Goal: Transaction & Acquisition: Obtain resource

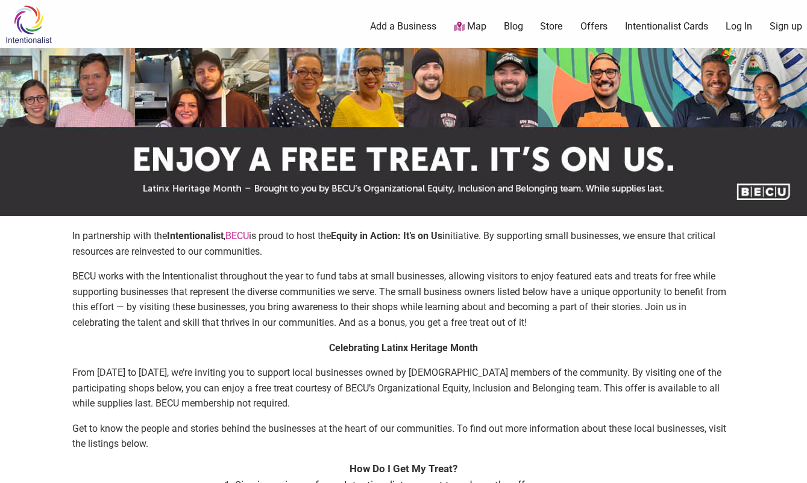
click at [729, 24] on link "Log In" at bounding box center [739, 26] width 27 height 13
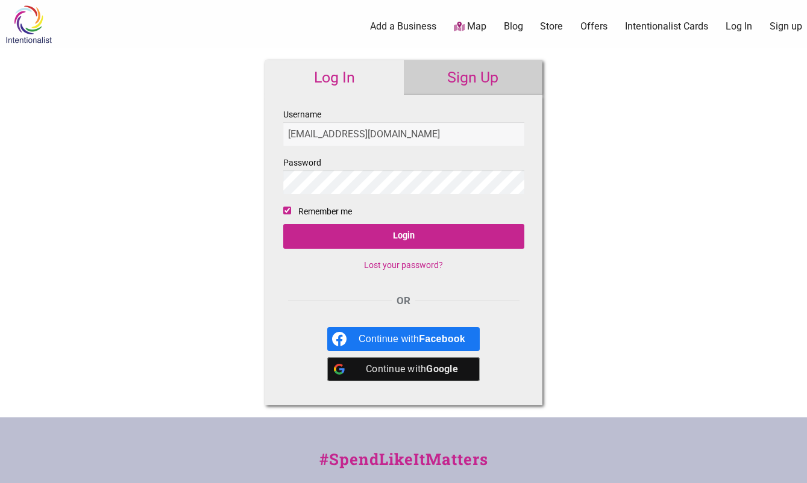
type input "[EMAIL_ADDRESS][DOMAIN_NAME]"
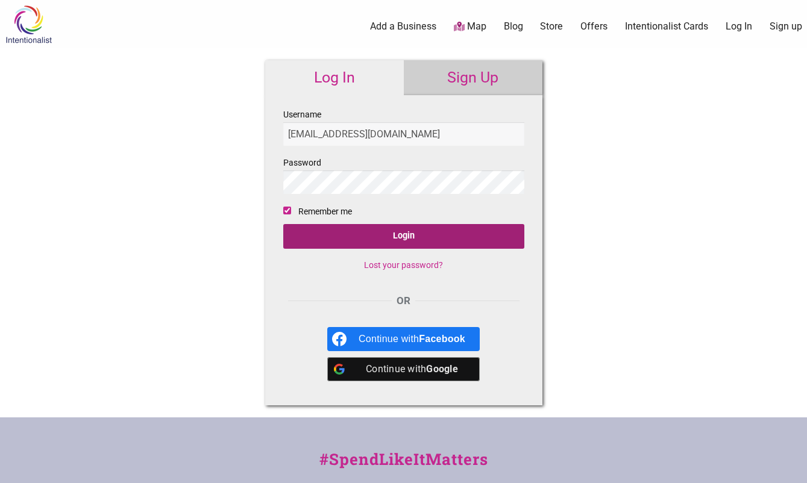
click at [442, 230] on input "Login" at bounding box center [403, 236] width 241 height 25
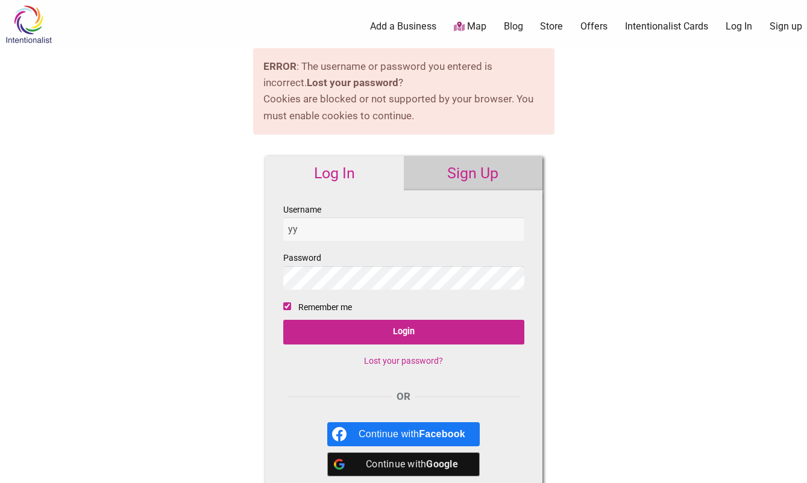
type input "y"
type input "yukooaku"
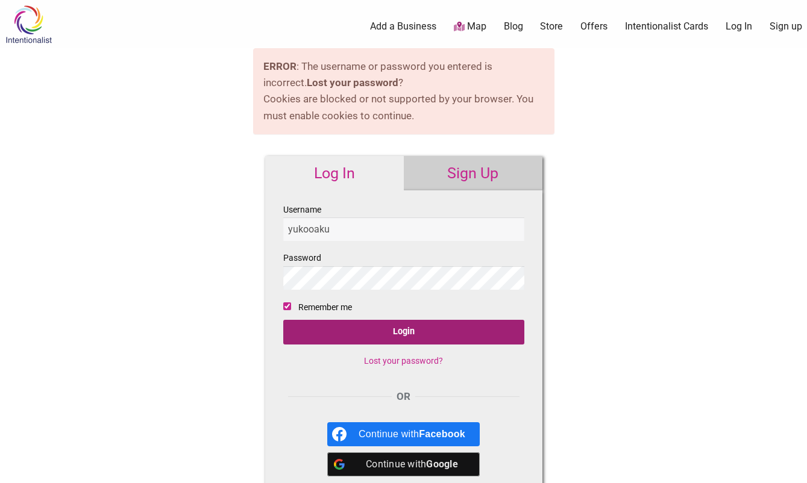
click at [439, 333] on input "Login" at bounding box center [403, 332] width 241 height 25
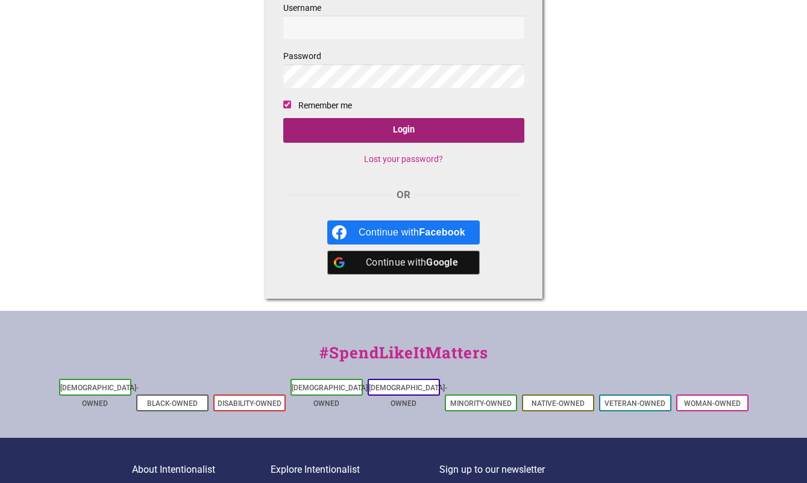
scroll to position [241, 0]
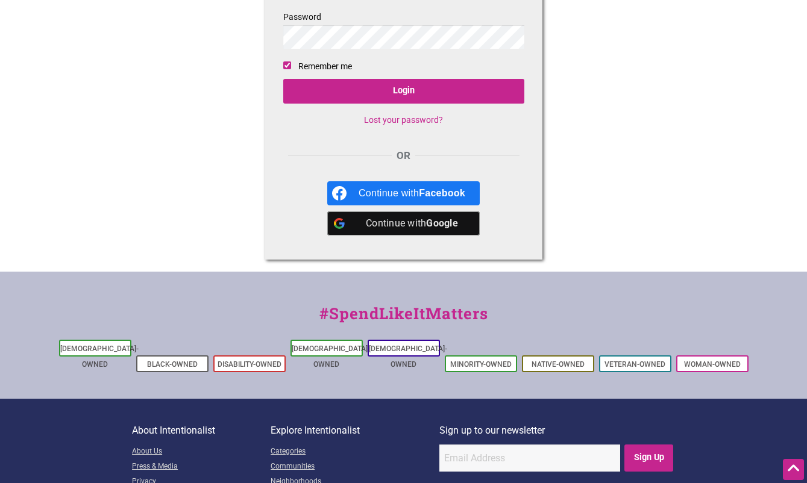
click at [409, 228] on div "Continue with Google" at bounding box center [412, 224] width 107 height 24
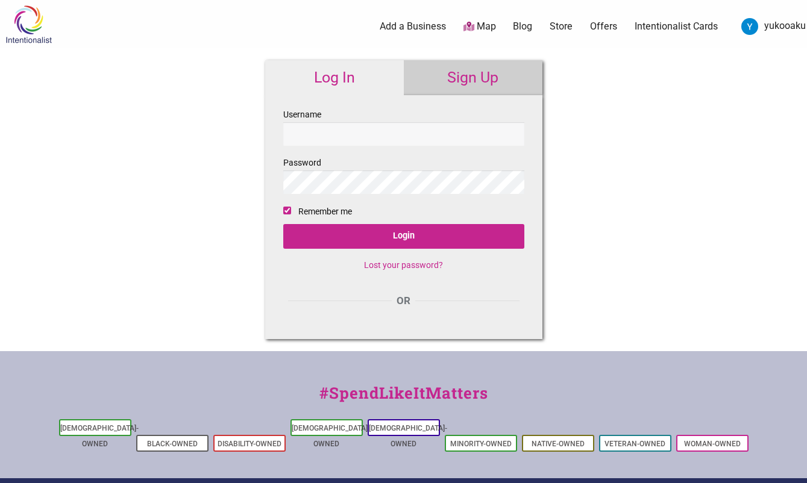
click at [143, 176] on div "Intentionalist Spend like it matters 0 Add a Business Map Blog Store Offers Int…" at bounding box center [403, 327] width 807 height 654
click at [772, 24] on link "yukooaku" at bounding box center [770, 27] width 71 height 22
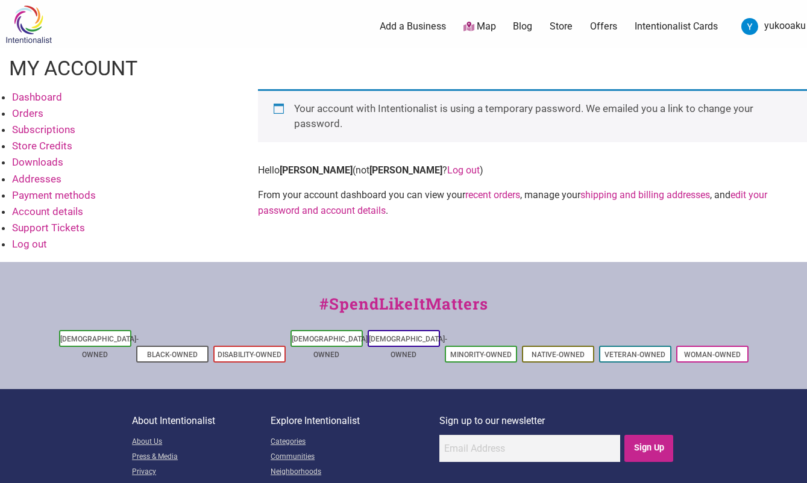
click at [475, 24] on link "Map" at bounding box center [480, 27] width 33 height 14
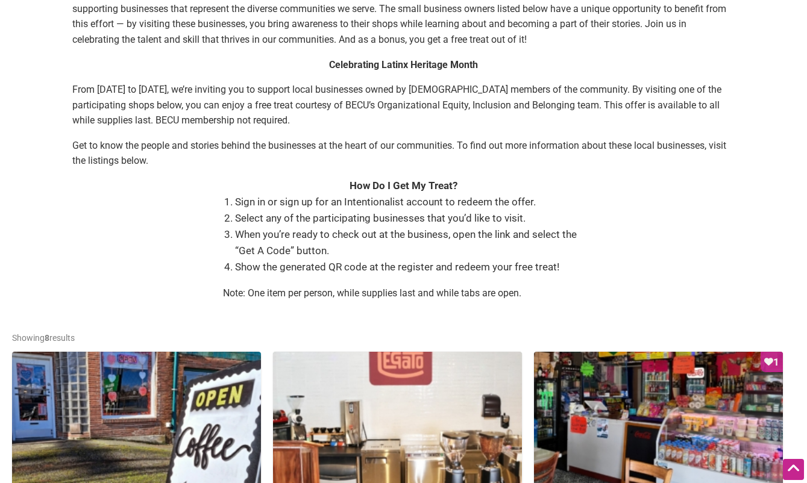
scroll to position [301, 0]
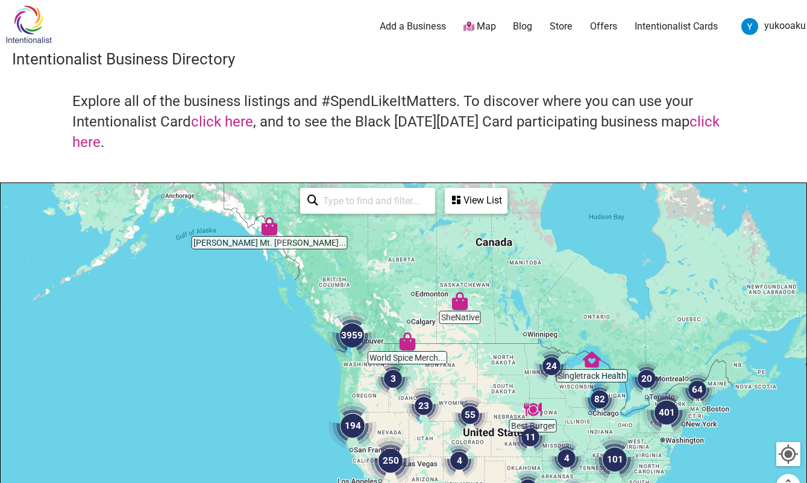
click at [407, 203] on input "search" at bounding box center [373, 201] width 110 height 24
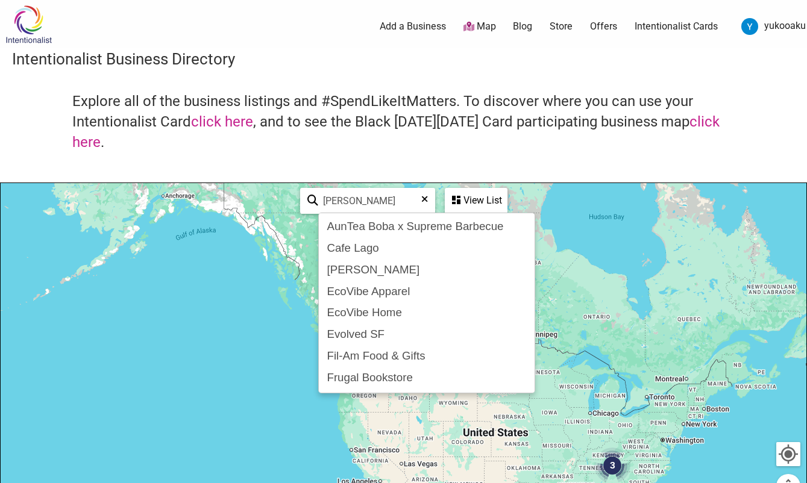
drag, startPoint x: 396, startPoint y: 199, endPoint x: 295, endPoint y: 197, distance: 100.7
click at [295, 197] on div "[PERSON_NAME] See All View List Sorry...nothing found." at bounding box center [403, 201] width 217 height 36
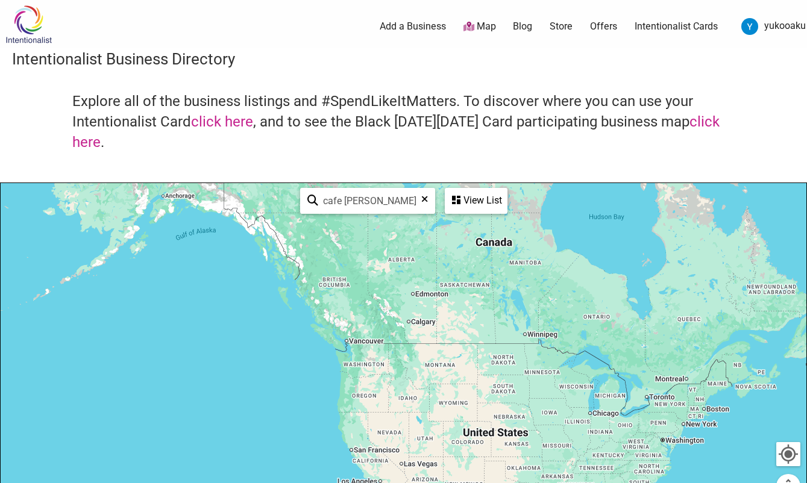
type input "cafe leon"
click at [481, 203] on div "View List" at bounding box center [476, 200] width 60 height 23
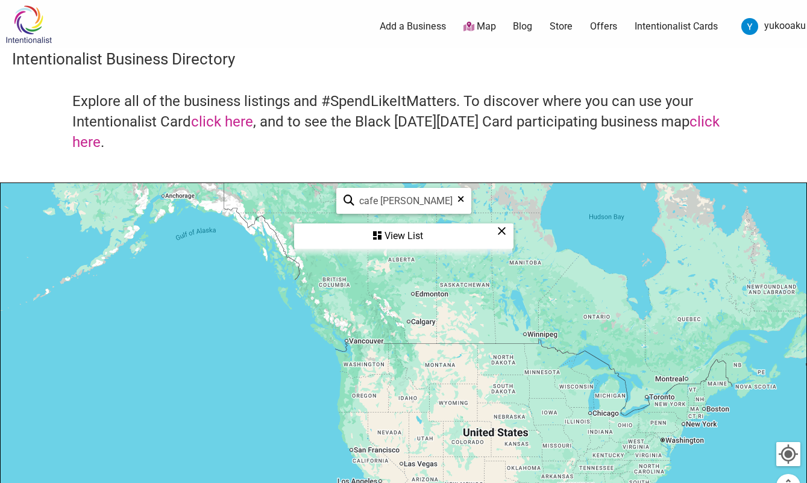
click at [406, 236] on div "View List" at bounding box center [403, 236] width 217 height 23
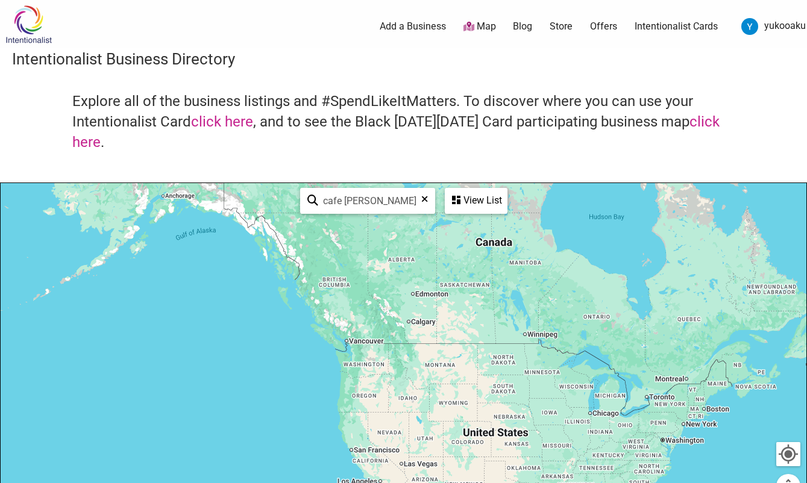
click at [408, 19] on ul "0 Add a Business Map Blog Store Offers Intentionalist Cards Buy Black Card Inte…" at bounding box center [463, 27] width 701 height 22
click at [408, 24] on link "Add a Business" at bounding box center [413, 26] width 66 height 13
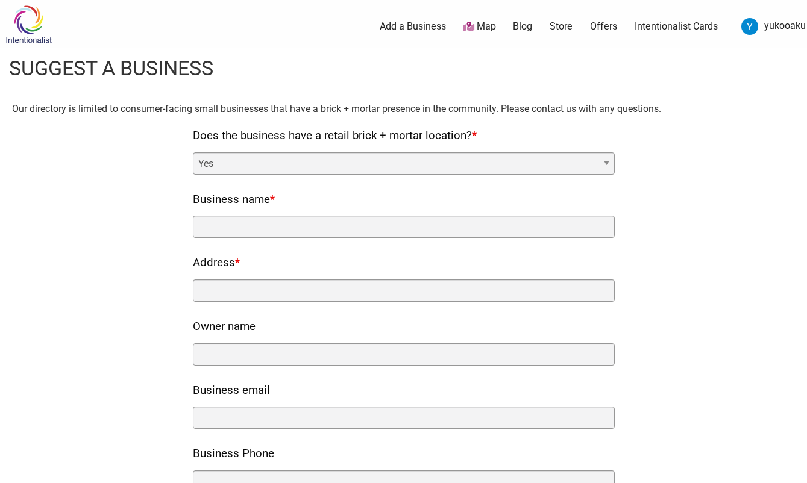
click at [493, 24] on link "Map" at bounding box center [480, 27] width 33 height 14
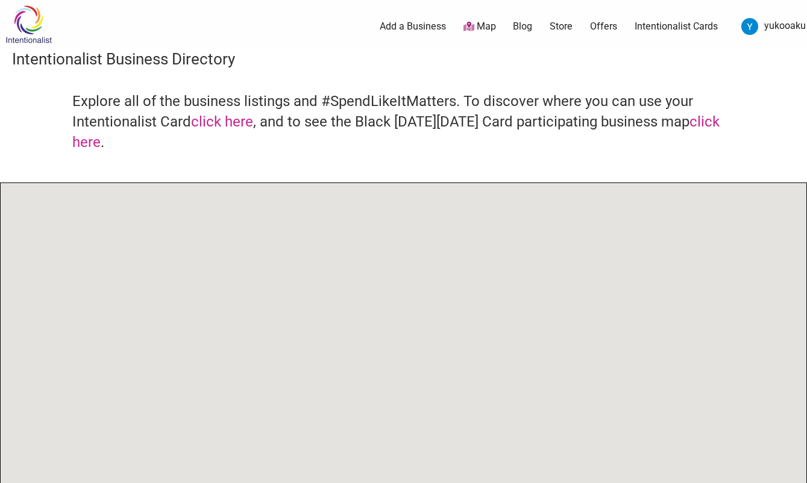
click at [480, 22] on link "Map" at bounding box center [480, 27] width 33 height 14
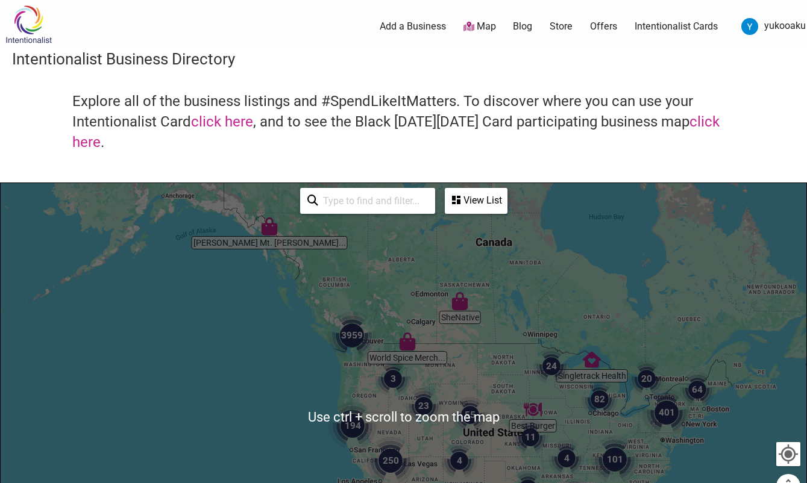
click at [349, 333] on img "3959" at bounding box center [352, 336] width 48 height 48
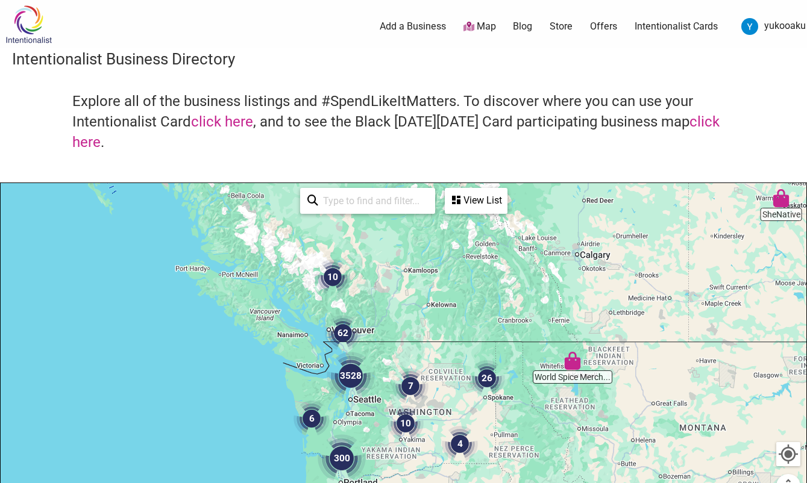
click at [360, 385] on img "3528" at bounding box center [351, 376] width 48 height 48
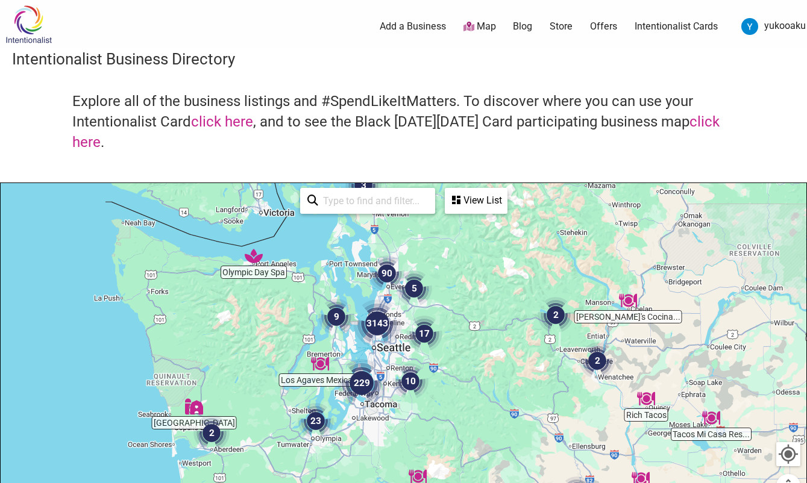
drag, startPoint x: 347, startPoint y: 373, endPoint x: 330, endPoint y: 345, distance: 32.8
click at [314, 317] on div "To navigate, press the arrow keys." at bounding box center [404, 417] width 806 height 469
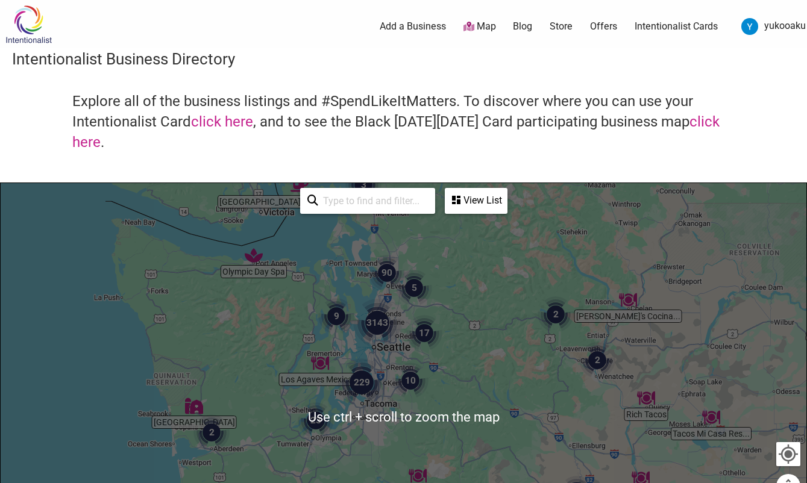
click at [368, 320] on img "3143" at bounding box center [377, 323] width 48 height 48
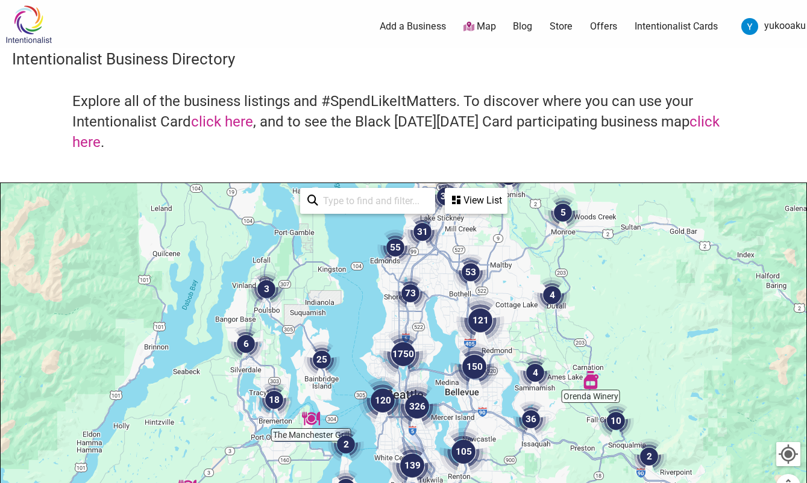
click at [411, 357] on img "1750" at bounding box center [403, 354] width 48 height 48
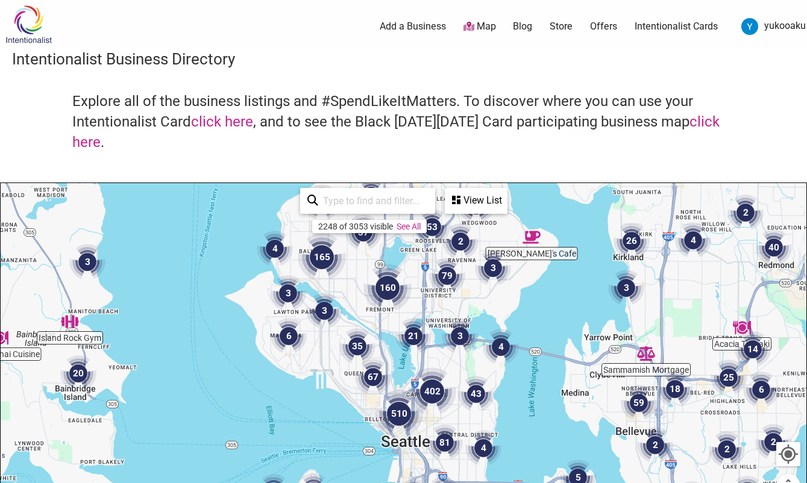
drag, startPoint x: 456, startPoint y: 401, endPoint x: 431, endPoint y: 335, distance: 70.4
click at [446, 303] on div "To navigate, press the arrow keys." at bounding box center [404, 417] width 806 height 469
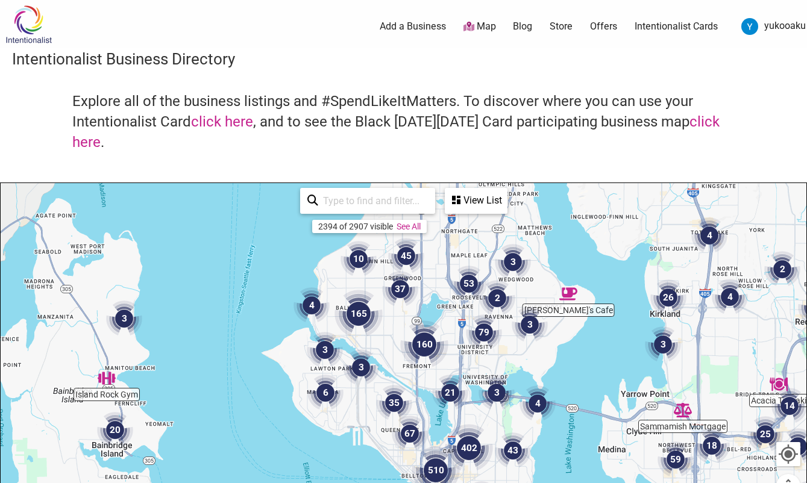
drag, startPoint x: 392, startPoint y: 344, endPoint x: 442, endPoint y: 385, distance: 64.2
click at [430, 410] on div "To navigate, press the arrow keys." at bounding box center [404, 417] width 806 height 469
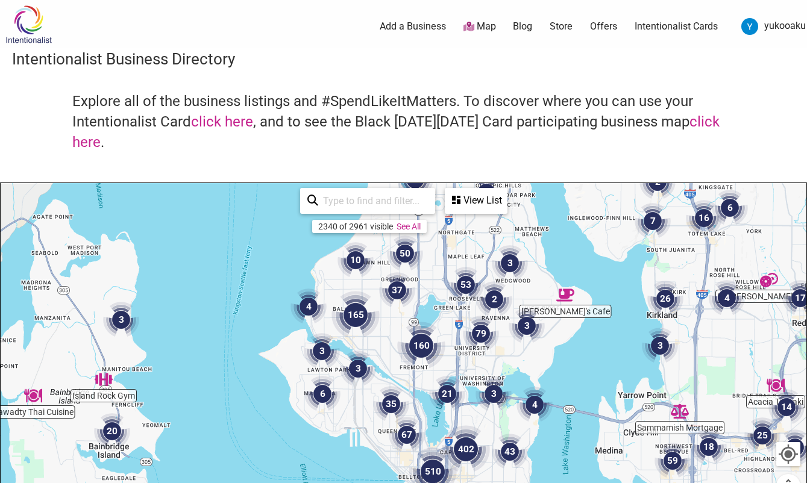
click at [479, 341] on img "79" at bounding box center [481, 334] width 36 height 36
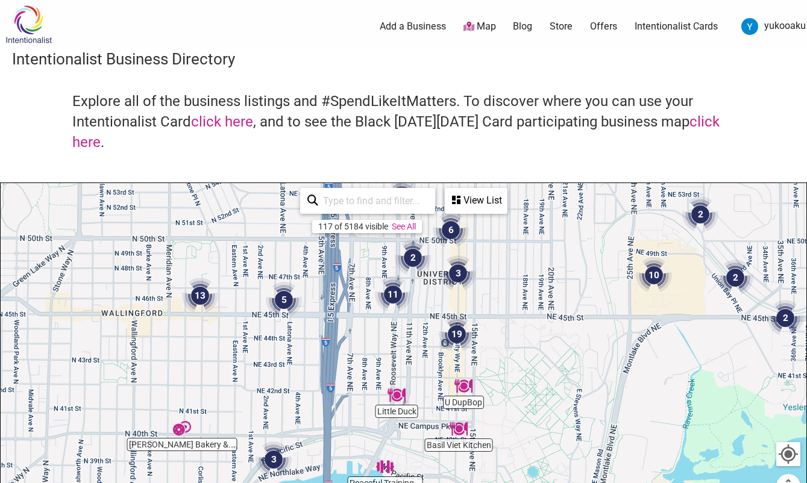
drag, startPoint x: 436, startPoint y: 388, endPoint x: 611, endPoint y: 235, distance: 231.9
click at [611, 235] on div "To navigate, press the arrow keys." at bounding box center [404, 417] width 806 height 469
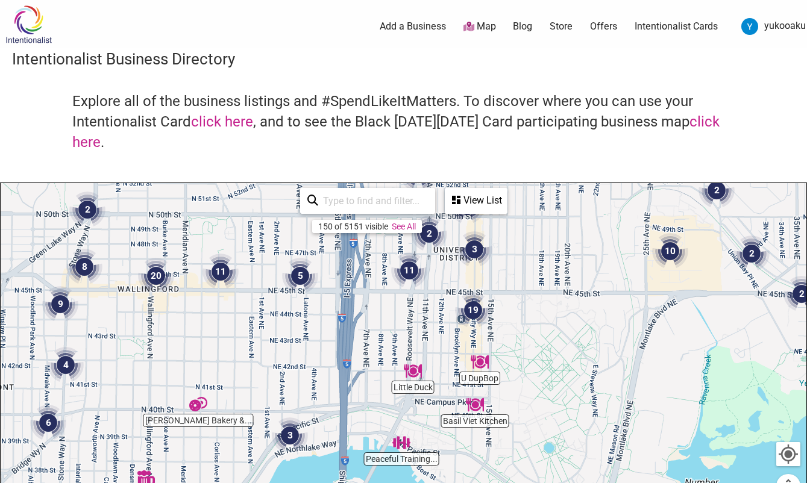
drag, startPoint x: 543, startPoint y: 389, endPoint x: 559, endPoint y: 364, distance: 29.8
click at [559, 364] on div "To navigate, press the arrow keys." at bounding box center [404, 417] width 806 height 469
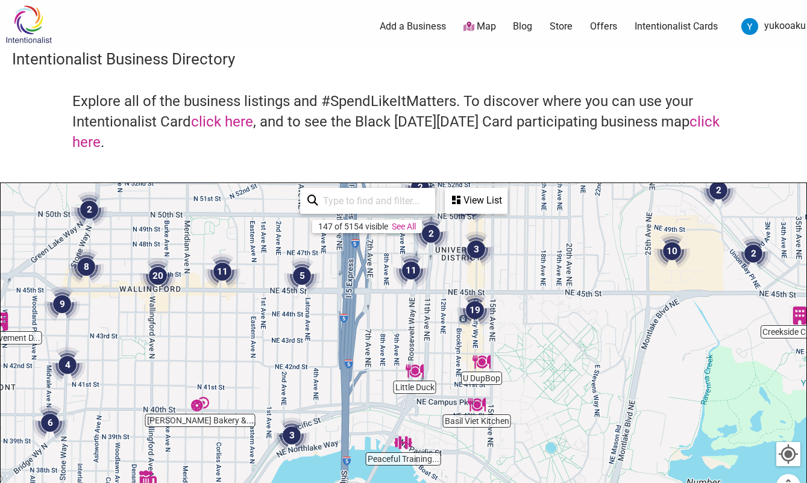
click at [479, 306] on img "19" at bounding box center [475, 310] width 36 height 36
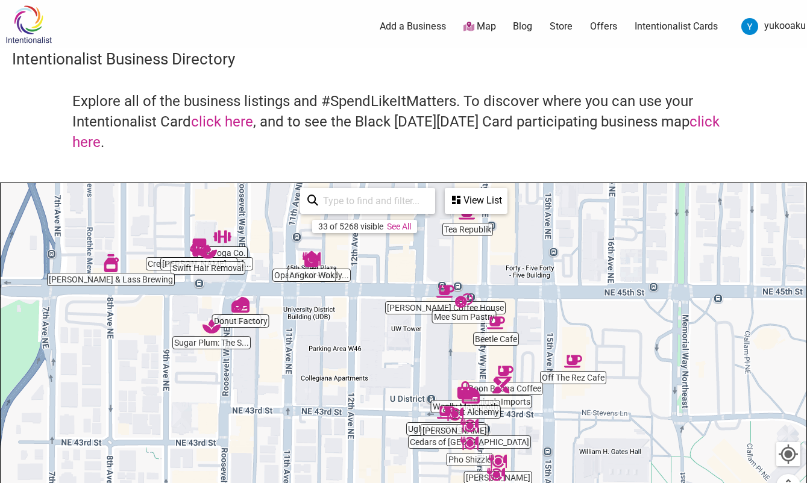
drag, startPoint x: 489, startPoint y: 335, endPoint x: 579, endPoint y: 342, distance: 90.2
click at [597, 351] on div "To navigate, press the arrow keys." at bounding box center [404, 417] width 806 height 469
click at [444, 291] on img "Leon Coffee House" at bounding box center [446, 292] width 18 height 18
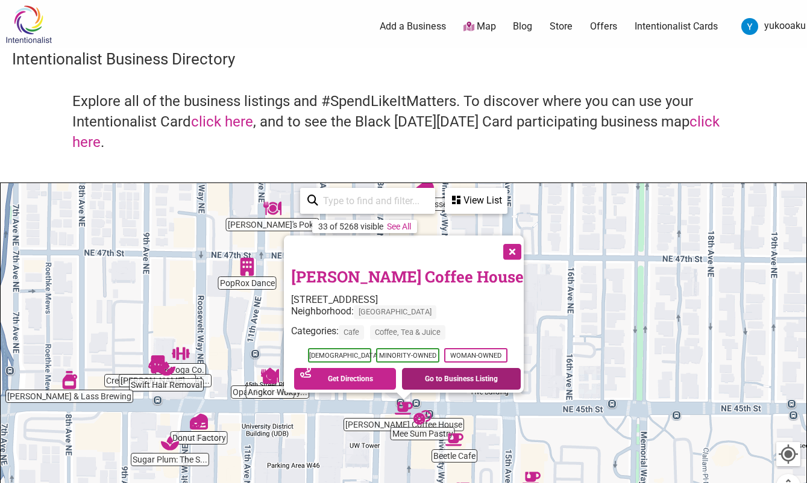
click at [442, 368] on link "Go to Business Listing" at bounding box center [461, 379] width 119 height 22
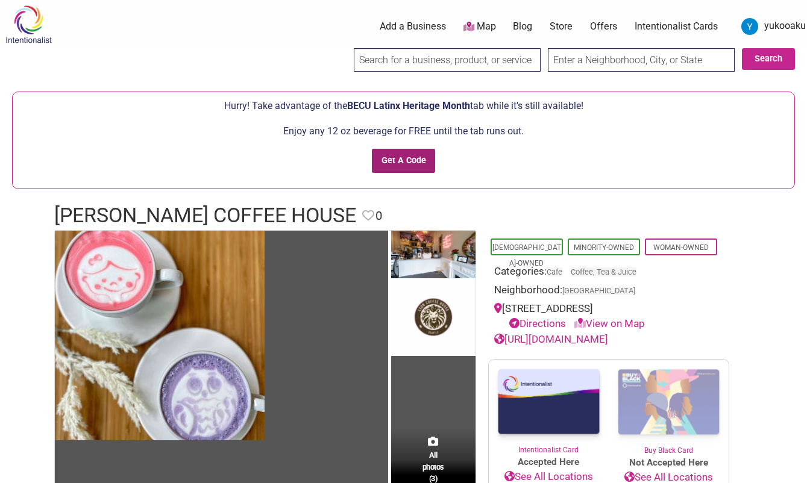
click at [422, 160] on input "Get A Code" at bounding box center [403, 161] width 63 height 25
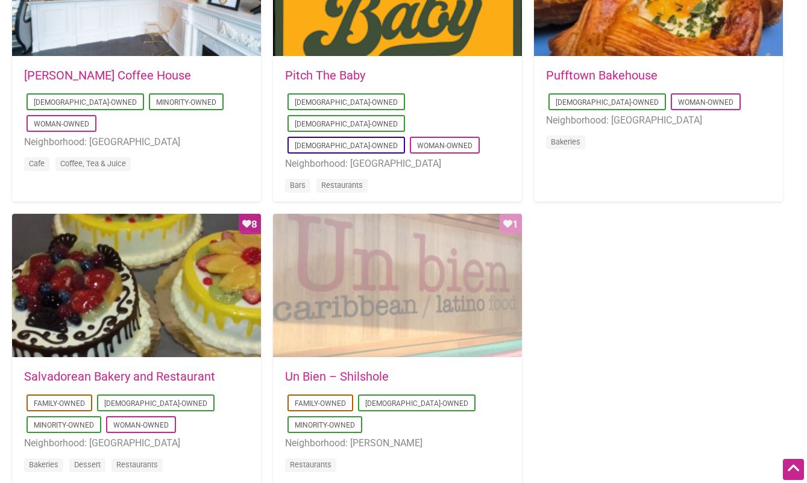
scroll to position [1025, 0]
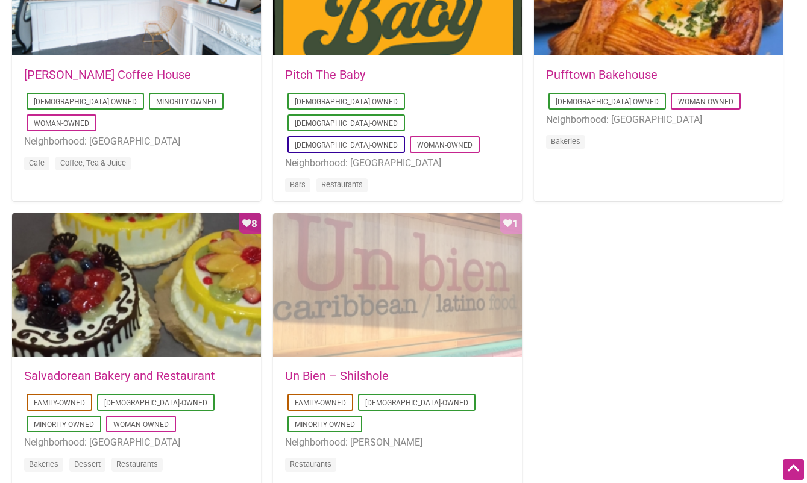
click at [422, 254] on div "Favorite Count 1" at bounding box center [397, 285] width 249 height 145
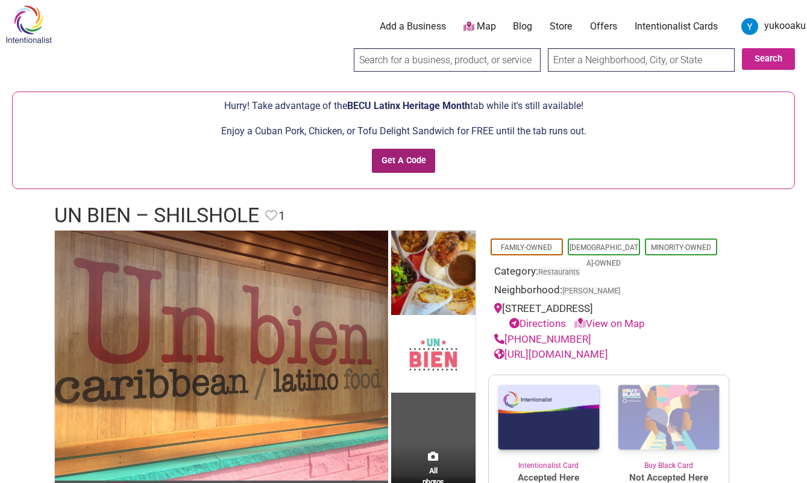
click at [404, 156] on input "Get A Code" at bounding box center [403, 161] width 63 height 25
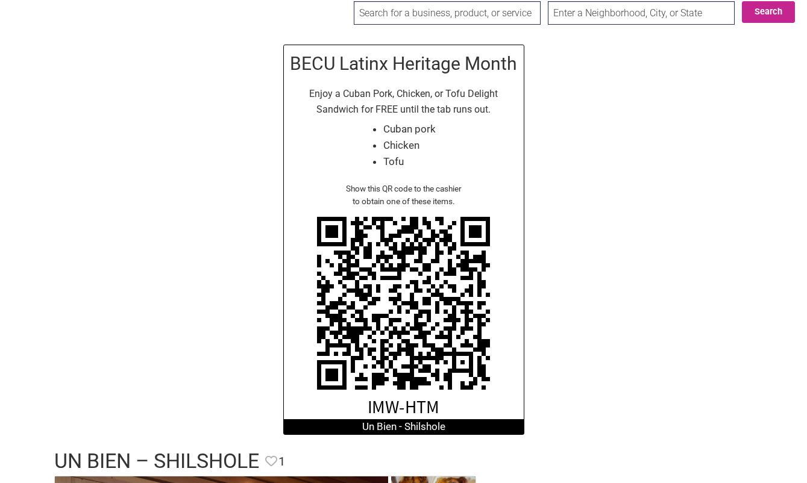
scroll to position [60, 0]
